Goal: Task Accomplishment & Management: Use online tool/utility

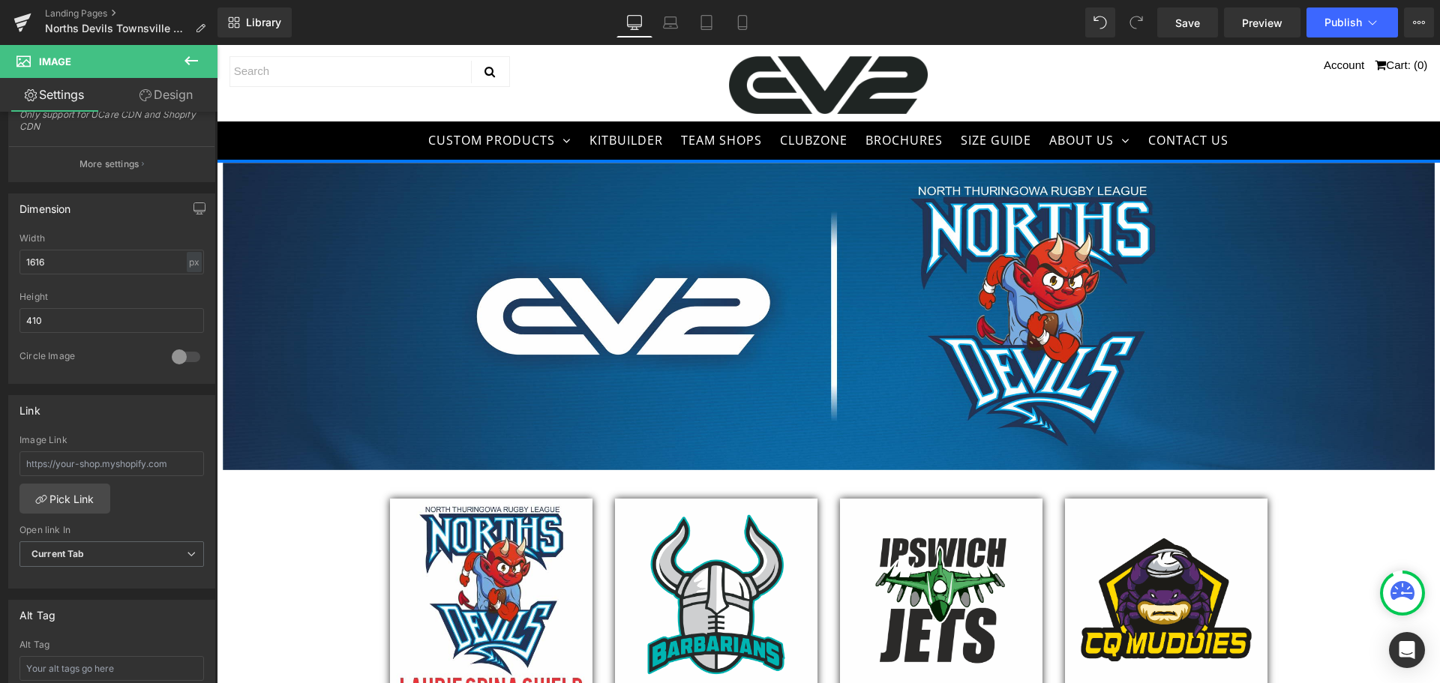
scroll to position [150, 0]
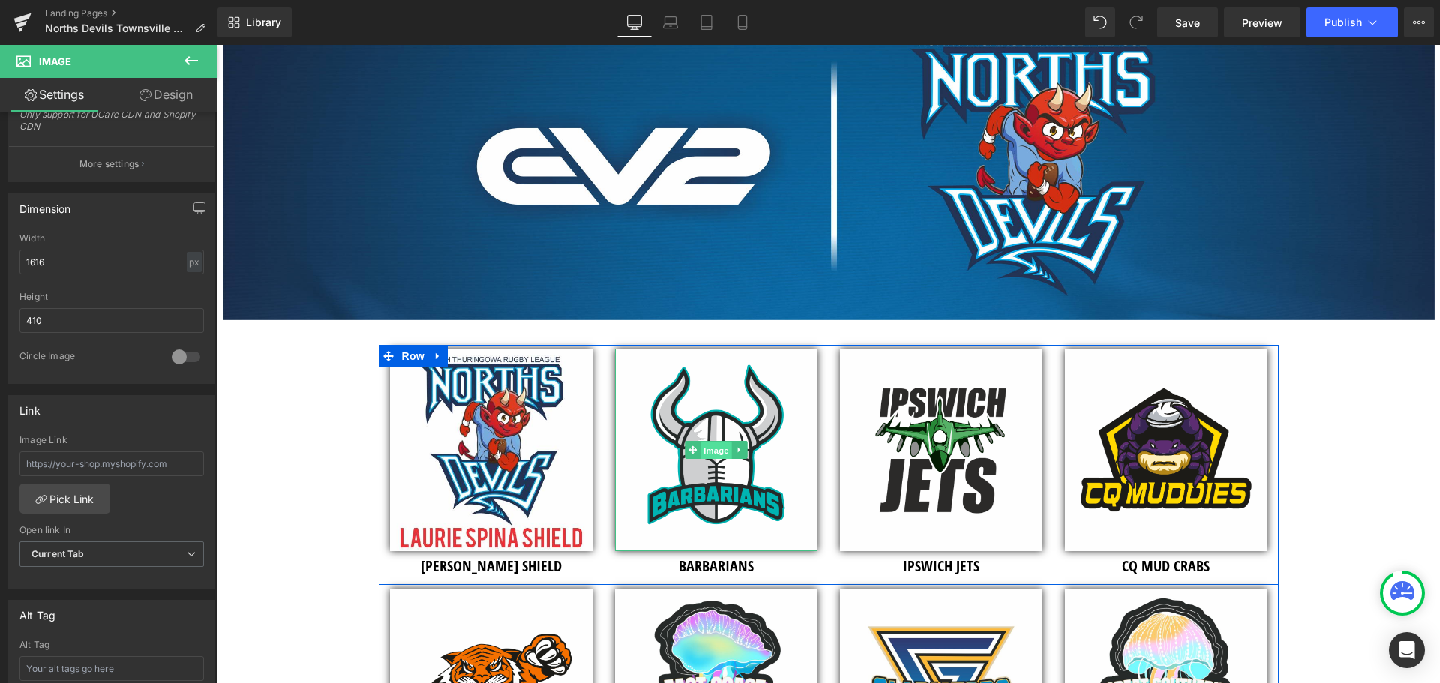
click at [712, 446] on span "Image" at bounding box center [715, 451] width 31 height 18
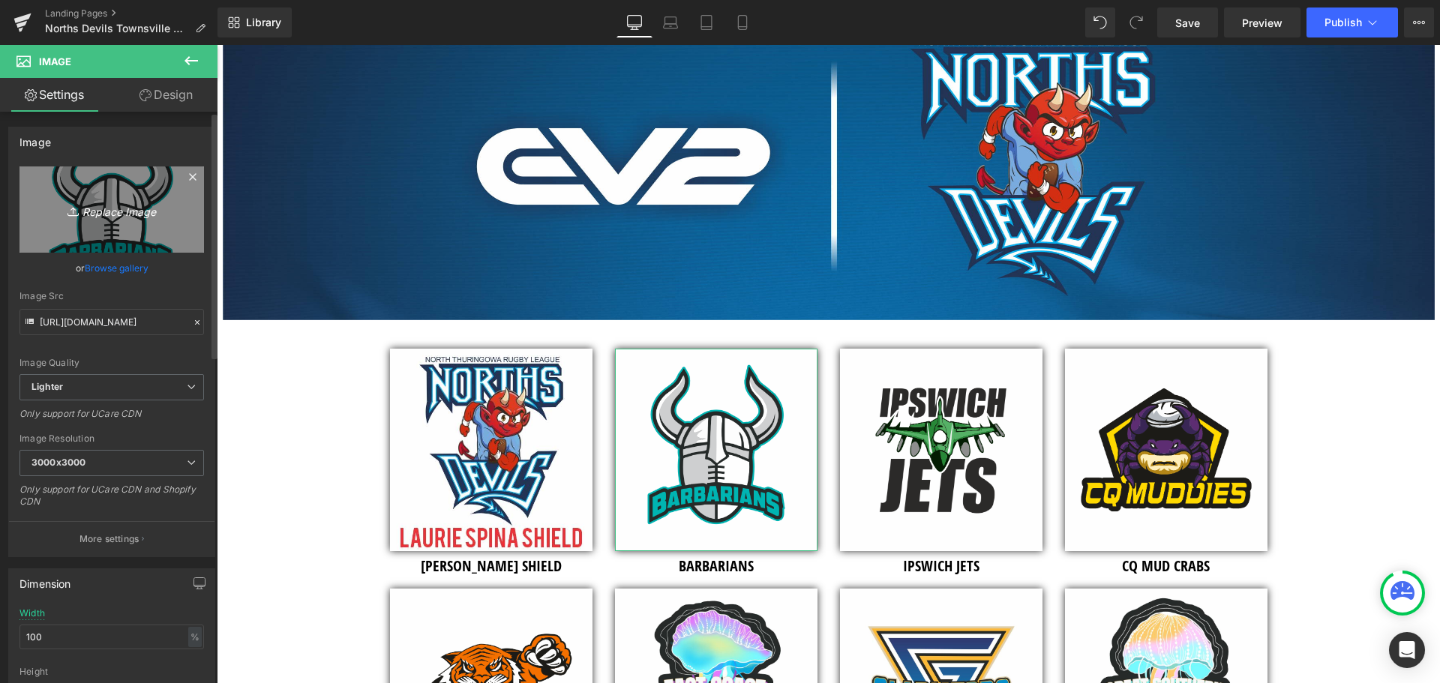
click at [115, 215] on icon "Replace Image" at bounding box center [112, 209] width 120 height 19
type input "C:\fakepath\Norths Devils RL Townsville - Club Logo - 2026 - [PERSON_NAME] SHIE…"
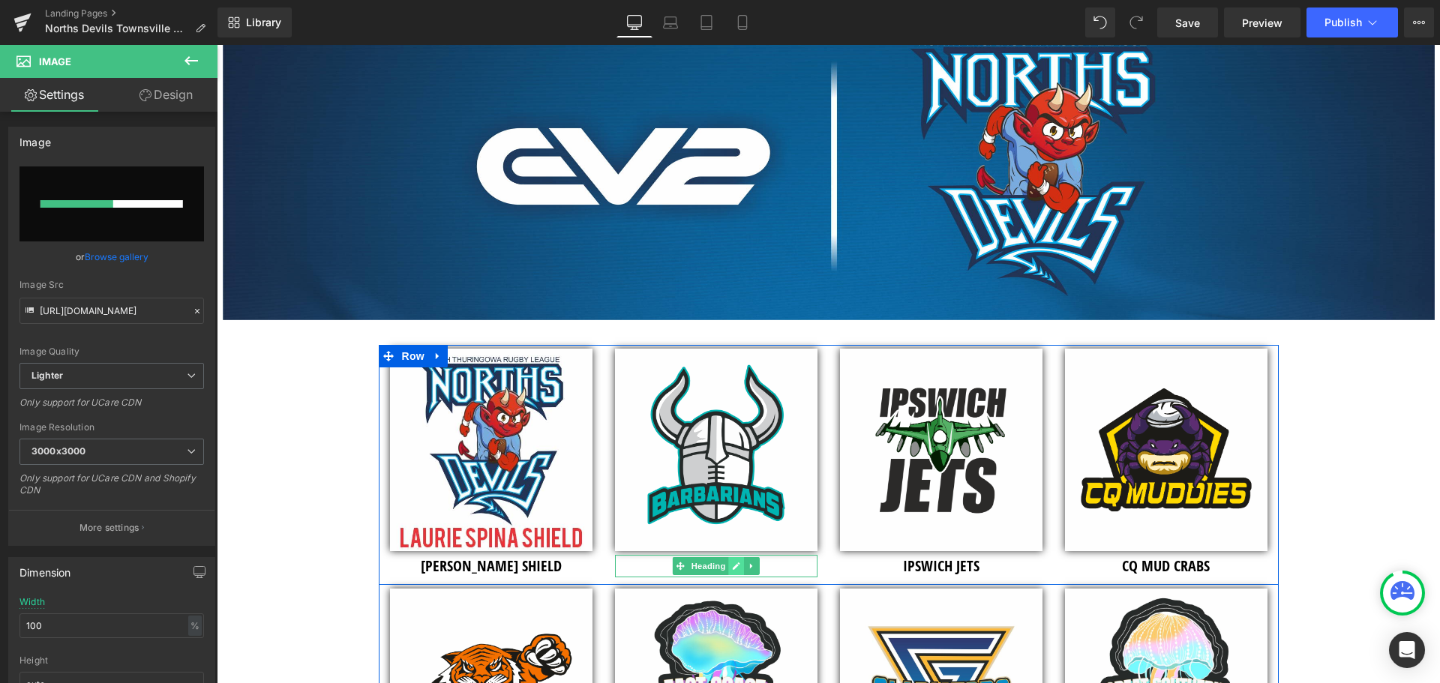
click at [732, 563] on icon at bounding box center [736, 566] width 8 height 9
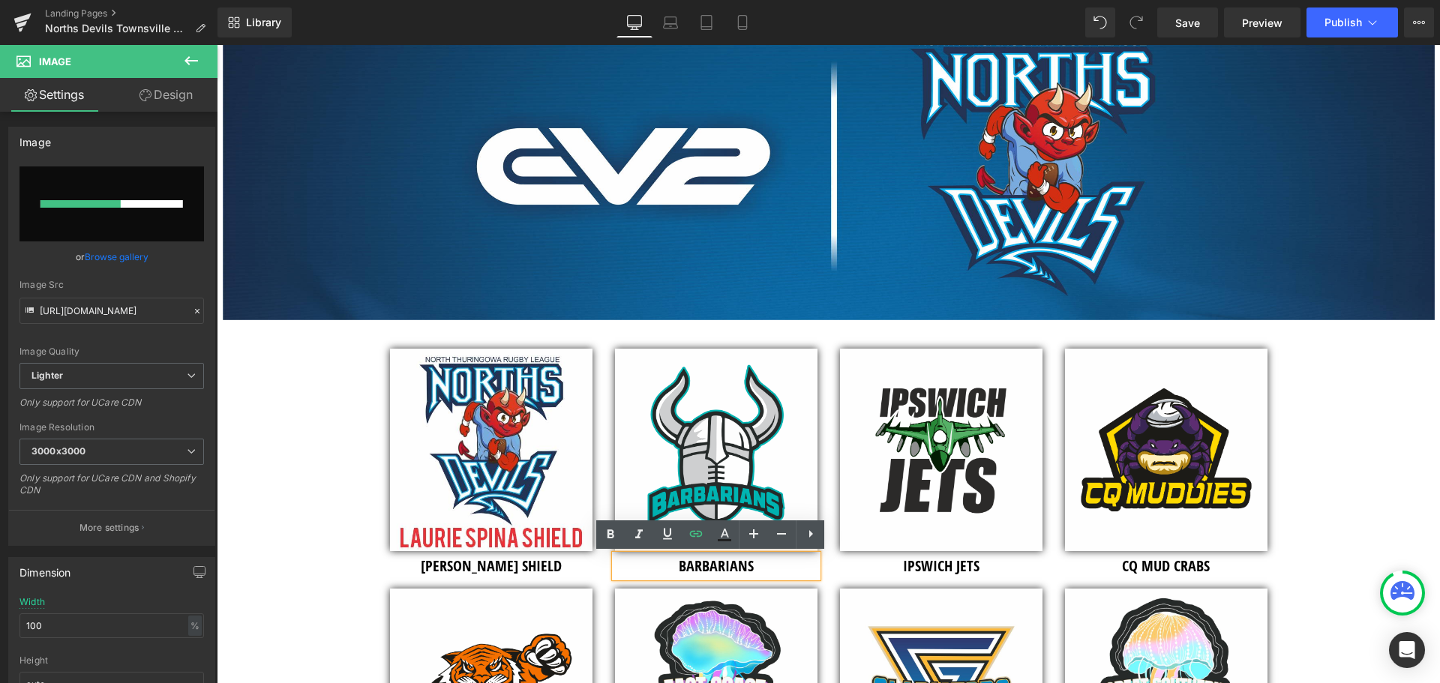
click at [650, 567] on h3 "BARBARIANS" at bounding box center [716, 566] width 202 height 22
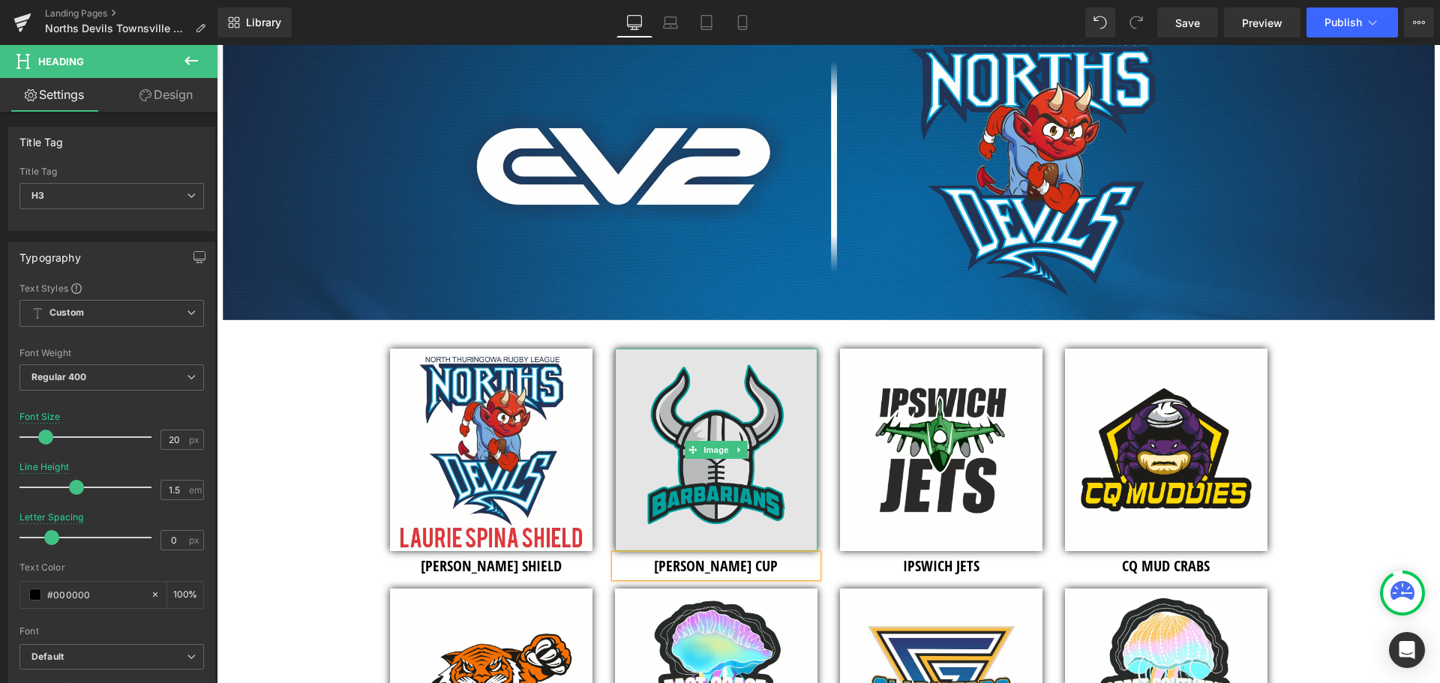
click at [711, 427] on img at bounding box center [716, 450] width 202 height 202
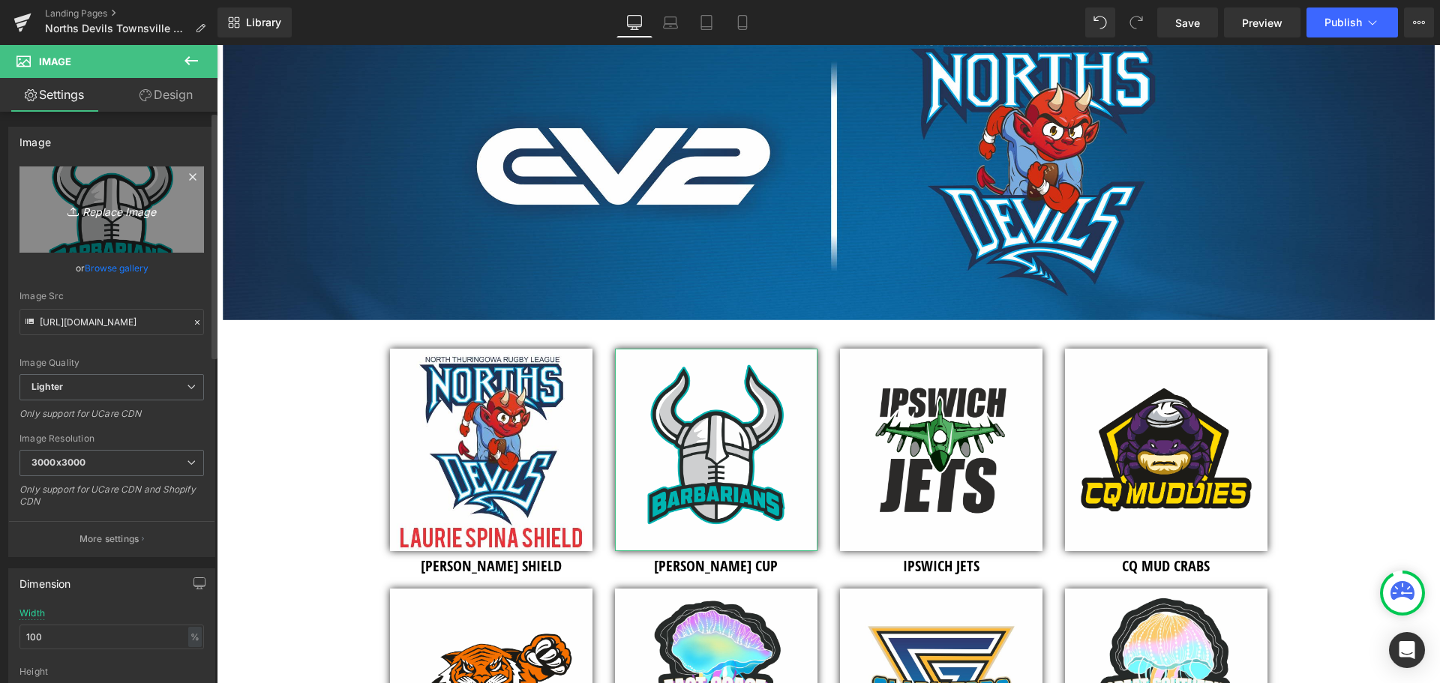
click at [118, 216] on icon "Replace Image" at bounding box center [112, 209] width 120 height 19
type input "C:\fakepath\Norths Devils RL Townsville - Club Logo - 2026 - [PERSON_NAME] SHIE…"
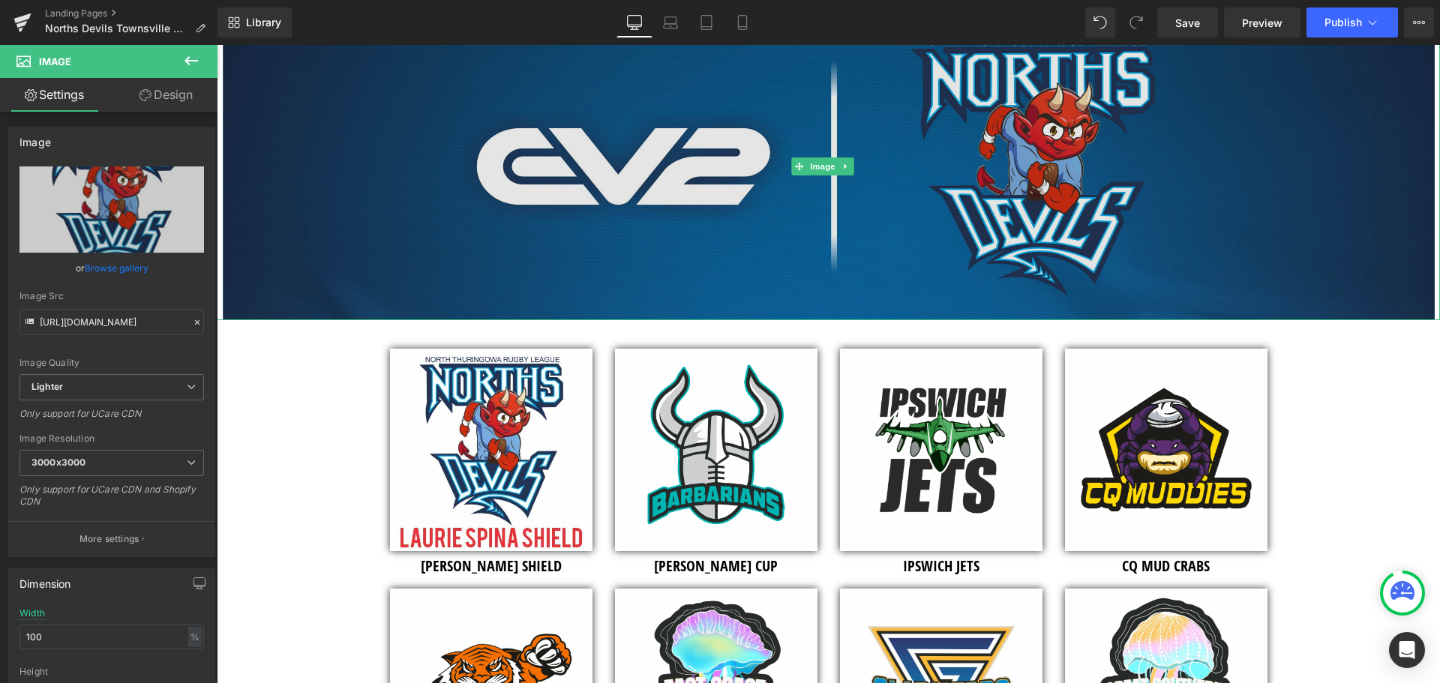
type input "[URL][DOMAIN_NAME]"
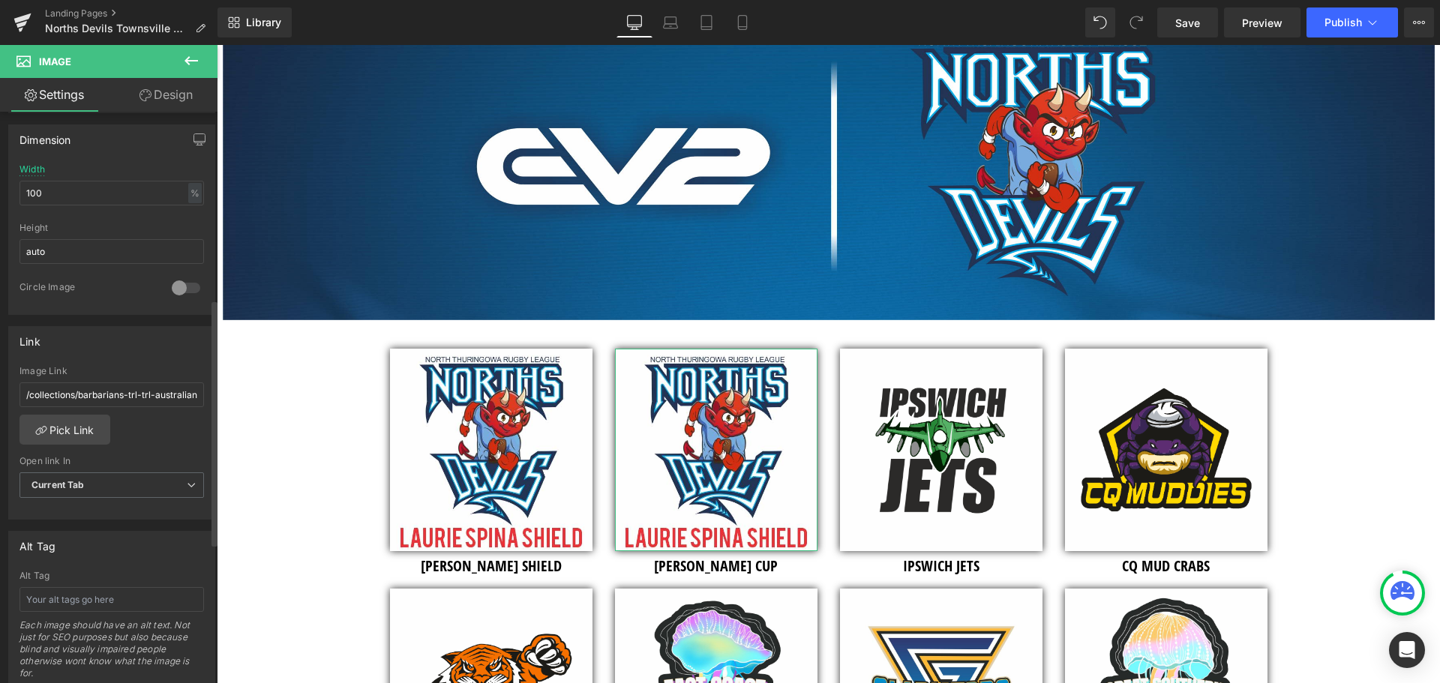
scroll to position [450, 0]
click at [84, 424] on link "Pick Link" at bounding box center [64, 424] width 91 height 30
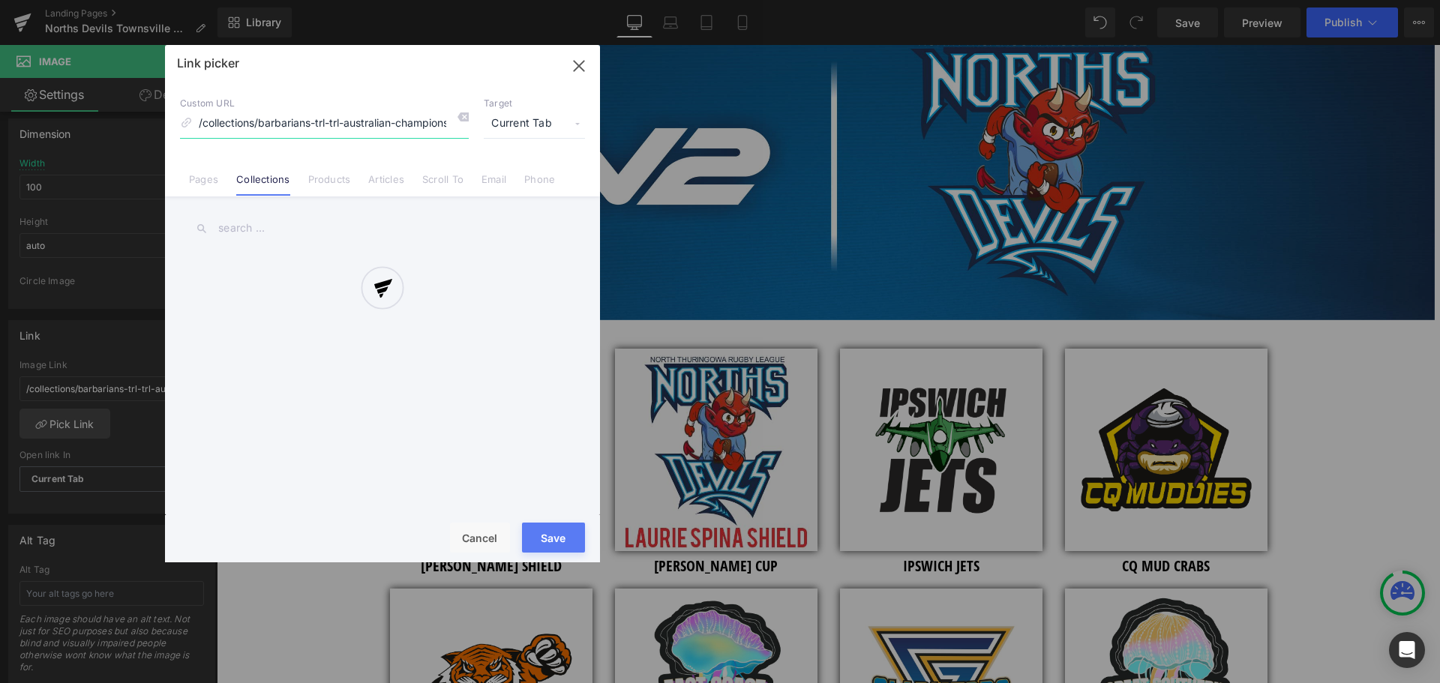
scroll to position [0, 14]
click at [468, 116] on div at bounding box center [382, 303] width 435 height 517
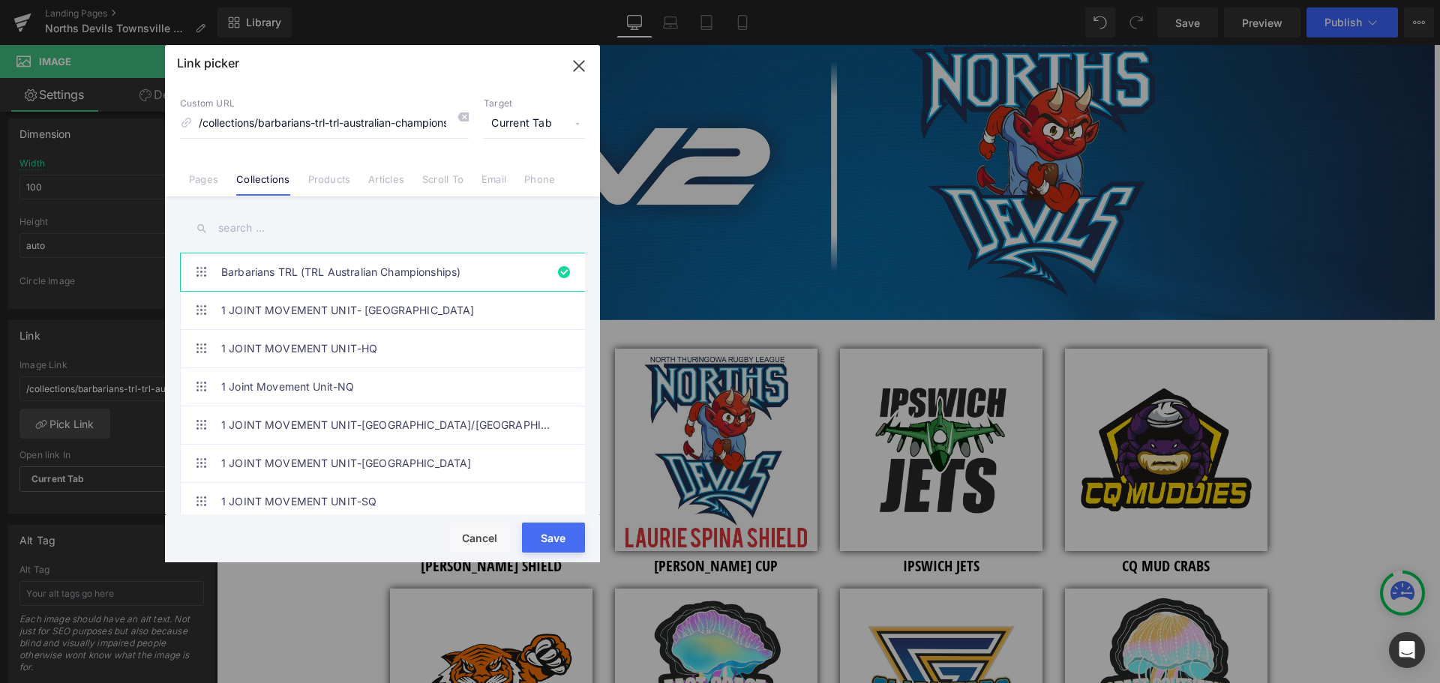
click at [463, 116] on icon at bounding box center [463, 117] width 12 height 12
click at [282, 232] on input "text" at bounding box center [382, 228] width 405 height 34
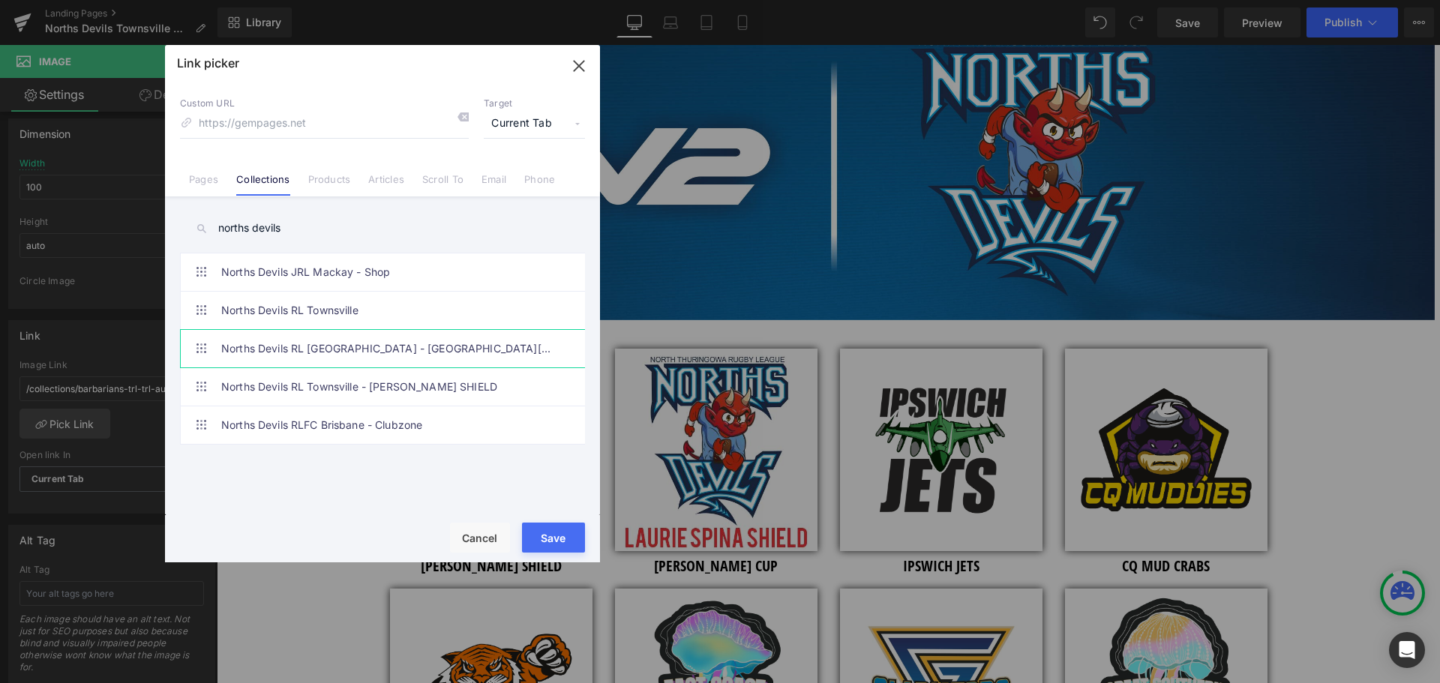
type input "norths devils"
click at [346, 347] on link "Norths Devils RL [GEOGRAPHIC_DATA] - [GEOGRAPHIC_DATA][PERSON_NAME] CUP" at bounding box center [386, 348] width 330 height 37
type input "/collections/norths-devils-rl-[GEOGRAPHIC_DATA]-[GEOGRAPHIC_DATA][PERSON_NAME][…"
click at [549, 533] on button "Save" at bounding box center [553, 538] width 63 height 30
type input "/collections/norths-devils-rl-[GEOGRAPHIC_DATA]-[GEOGRAPHIC_DATA][PERSON_NAME][…"
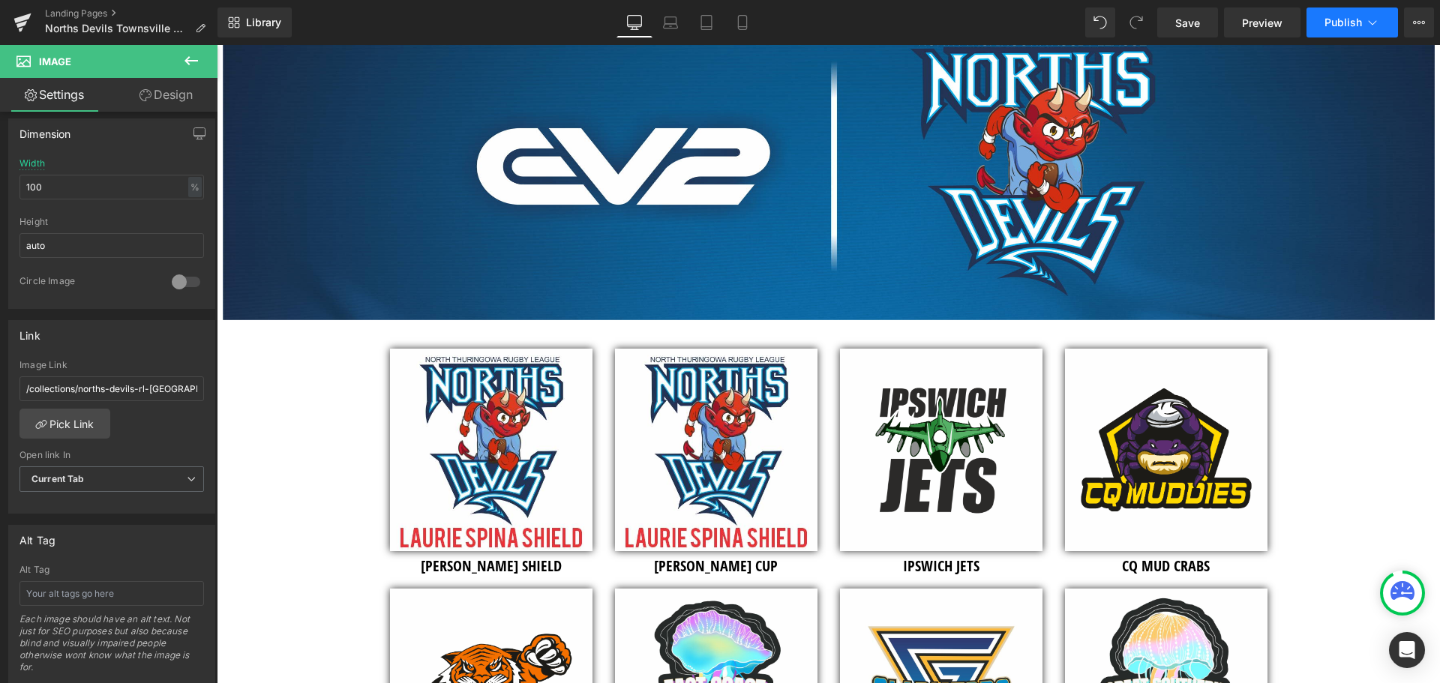
click at [1325, 25] on span "Publish" at bounding box center [1342, 22] width 37 height 12
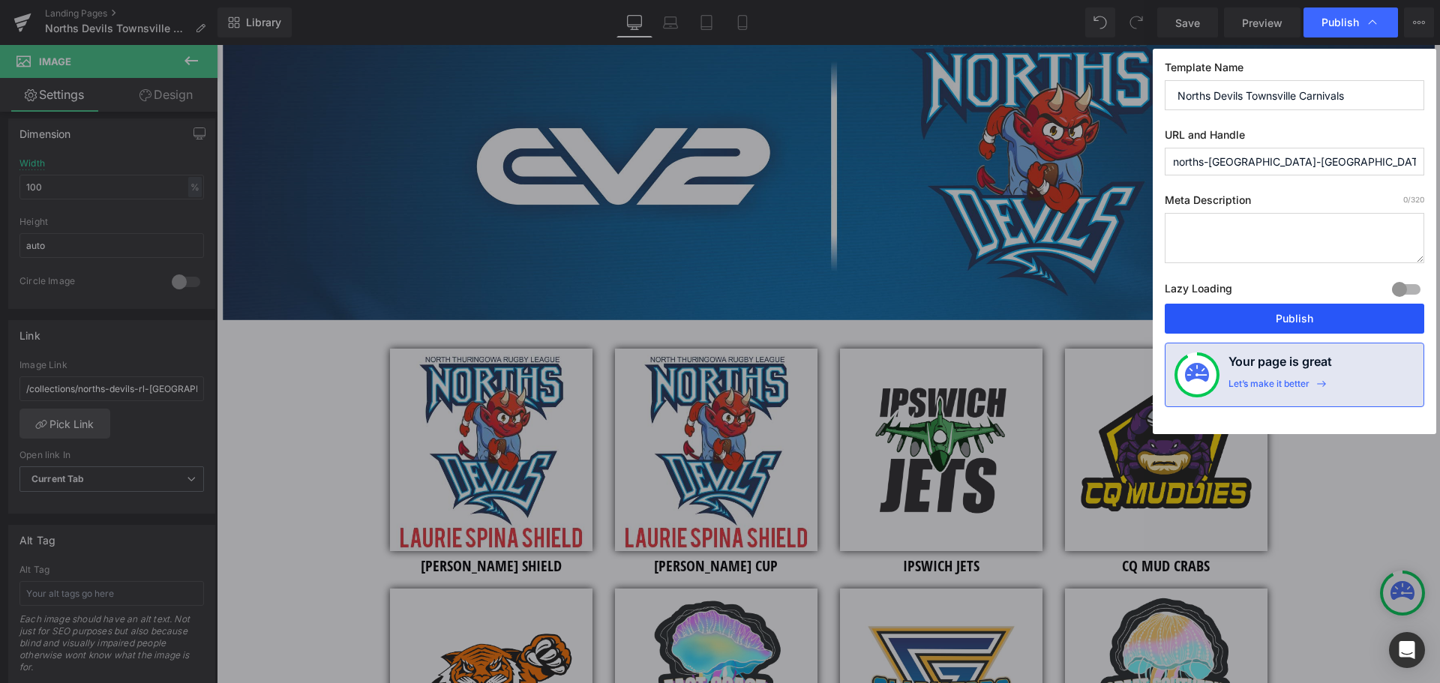
click at [1253, 323] on button "Publish" at bounding box center [1293, 319] width 259 height 30
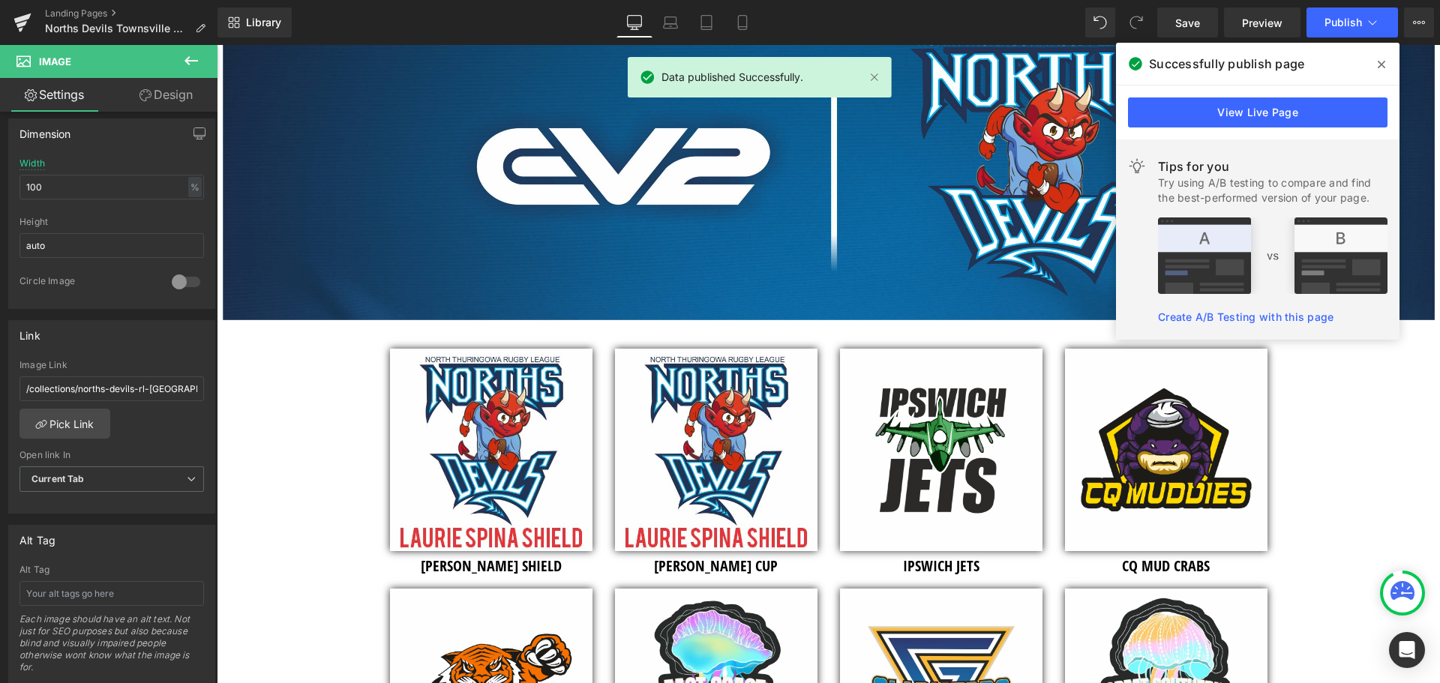
click at [1385, 63] on span at bounding box center [1381, 64] width 24 height 24
